Goal: Information Seeking & Learning: Learn about a topic

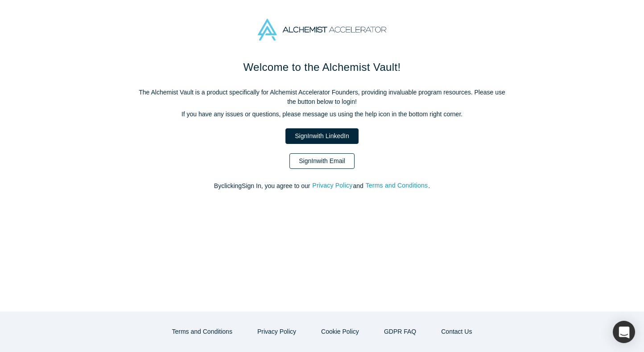
click at [347, 159] on link "Sign In with Email" at bounding box center [321, 161] width 65 height 16
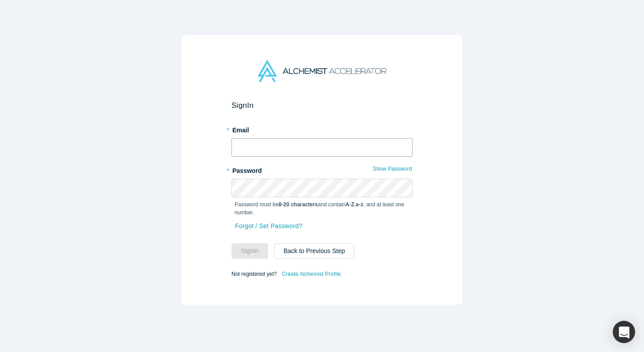
click at [298, 145] on input "text" at bounding box center [321, 147] width 181 height 19
click at [262, 152] on input "text" at bounding box center [321, 147] width 181 height 19
click at [254, 153] on input "text" at bounding box center [321, 147] width 181 height 19
click at [250, 154] on input "text" at bounding box center [321, 147] width 181 height 19
type input "[EMAIL_ADDRESS][DOMAIN_NAME]"
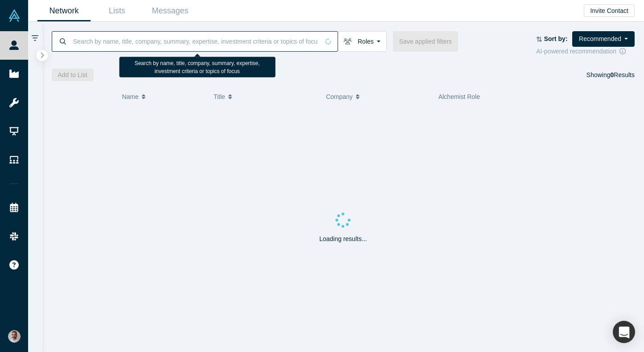
click at [150, 39] on input at bounding box center [195, 41] width 246 height 21
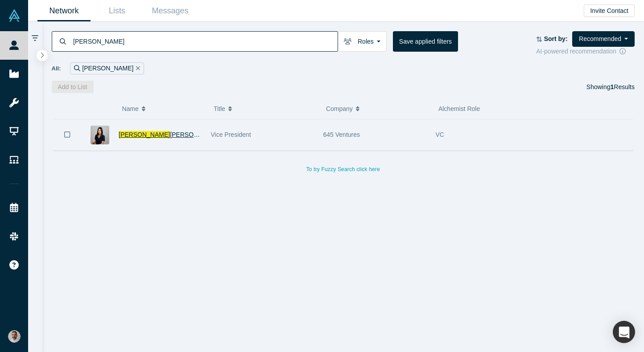
type input "[PERSON_NAME]"
click at [170, 133] on span "[PERSON_NAME]" at bounding box center [195, 134] width 51 height 7
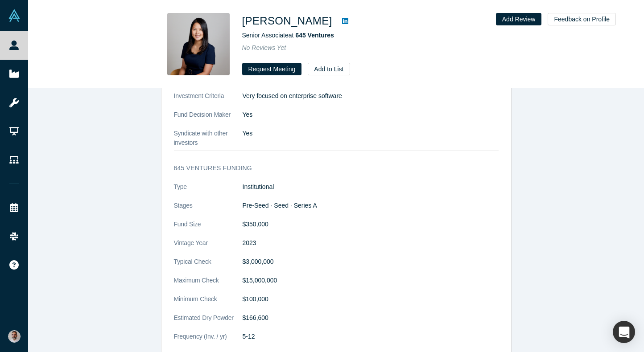
scroll to position [795, 0]
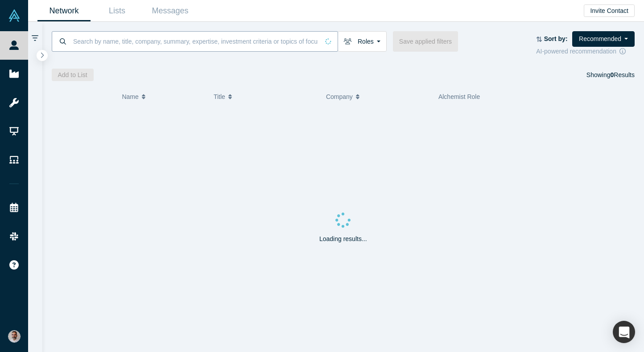
click at [197, 41] on input at bounding box center [195, 41] width 246 height 21
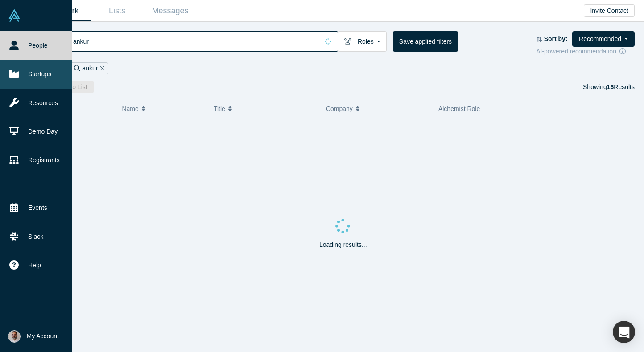
type input "ankur"
click at [34, 71] on link "Startups" at bounding box center [36, 74] width 72 height 29
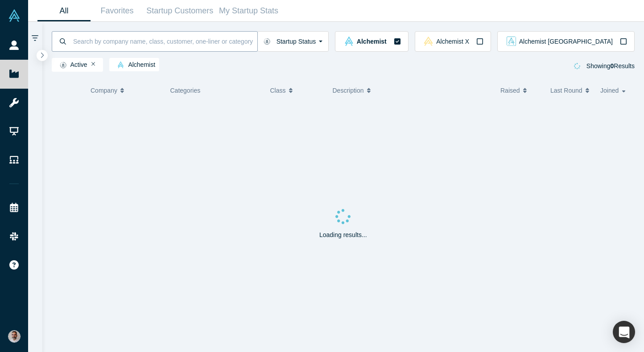
click at [113, 38] on input at bounding box center [164, 41] width 185 height 21
type input "ankur tomar"
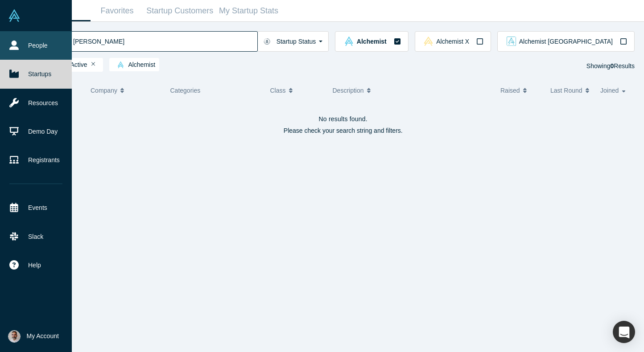
click at [41, 49] on link "People" at bounding box center [36, 45] width 72 height 29
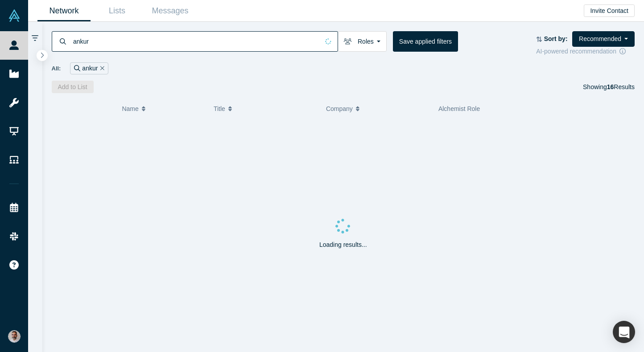
click at [109, 44] on input "ankur" at bounding box center [195, 41] width 246 height 21
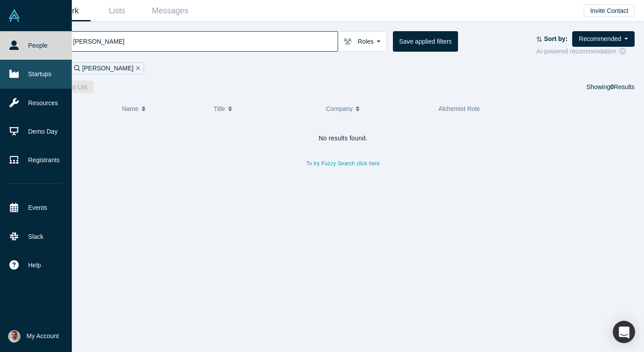
type input "ankur tomar"
click at [43, 76] on link "Startups" at bounding box center [36, 74] width 72 height 29
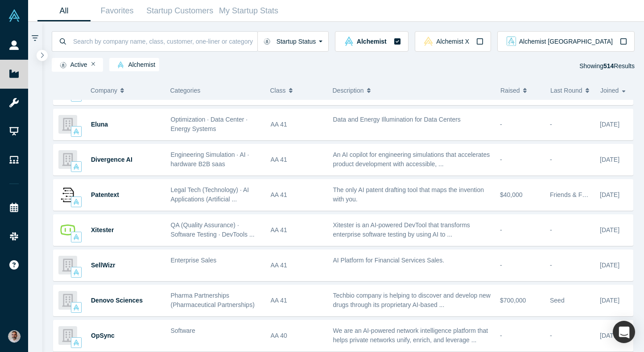
scroll to position [100, 0]
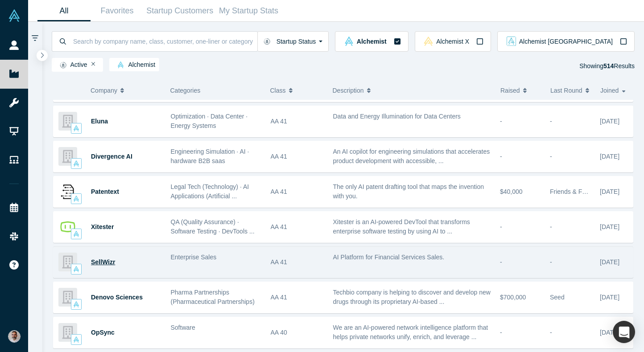
click at [106, 261] on span "SellWizr" at bounding box center [103, 262] width 24 height 7
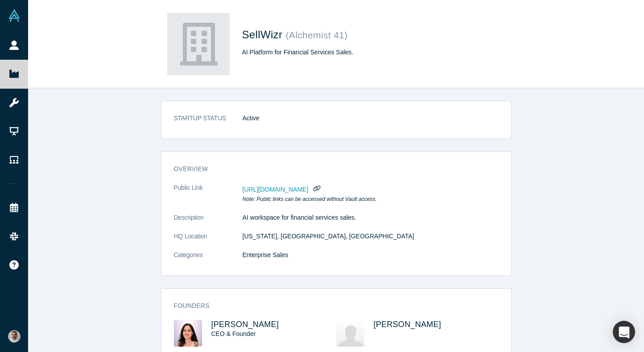
click at [308, 188] on span "https://vault.alchemistaccelerator.com/companies/public/sellwizr" at bounding box center [275, 189] width 66 height 7
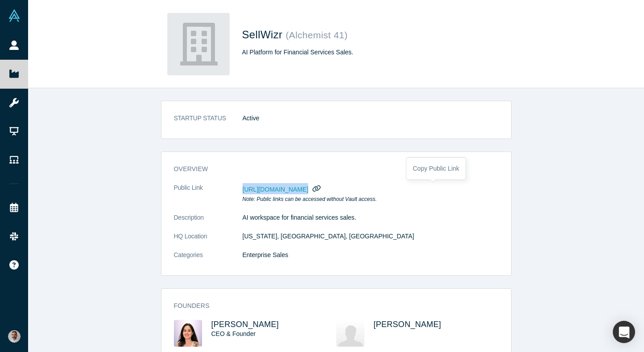
click at [320, 186] on icon "button" at bounding box center [316, 188] width 8 height 6
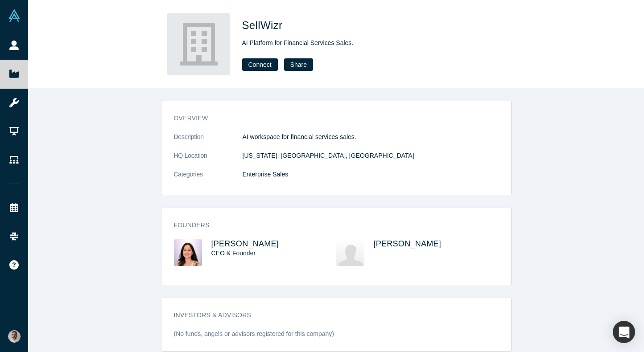
click at [247, 242] on span "[PERSON_NAME]" at bounding box center [245, 243] width 68 height 9
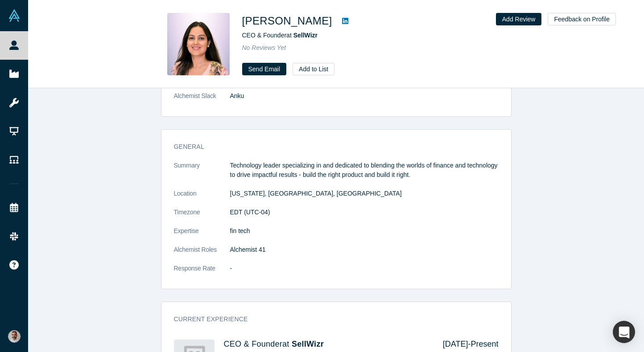
scroll to position [195, 0]
